Goal: Transaction & Acquisition: Subscribe to service/newsletter

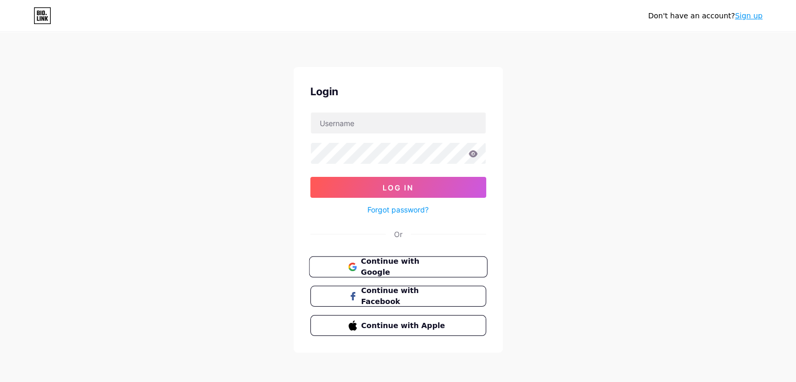
click at [388, 256] on button "Continue with Google" at bounding box center [398, 266] width 178 height 21
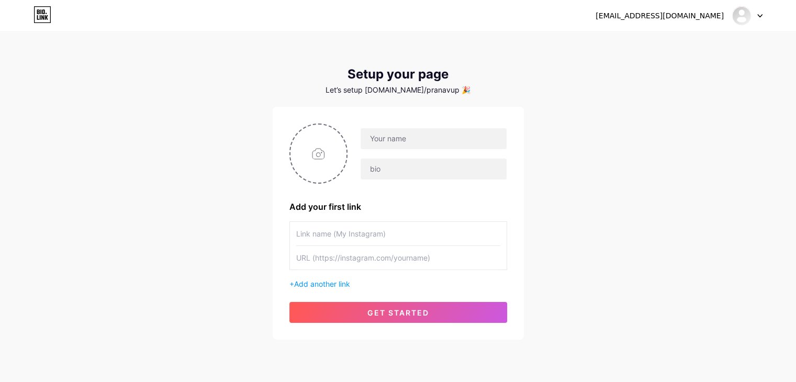
click at [557, 114] on div "pranavupswing@gmail.com Dashboard Logout Setup your page Let’s setup bio.link/p…" at bounding box center [398, 186] width 796 height 373
